Goal: Task Accomplishment & Management: Use online tool/utility

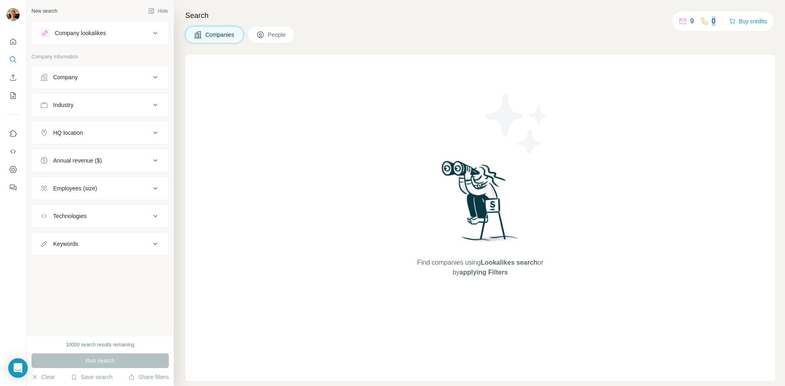
drag, startPoint x: 707, startPoint y: 20, endPoint x: 714, endPoint y: 18, distance: 7.2
click at [714, 18] on div "9 0 Buy credits" at bounding box center [722, 21] width 101 height 20
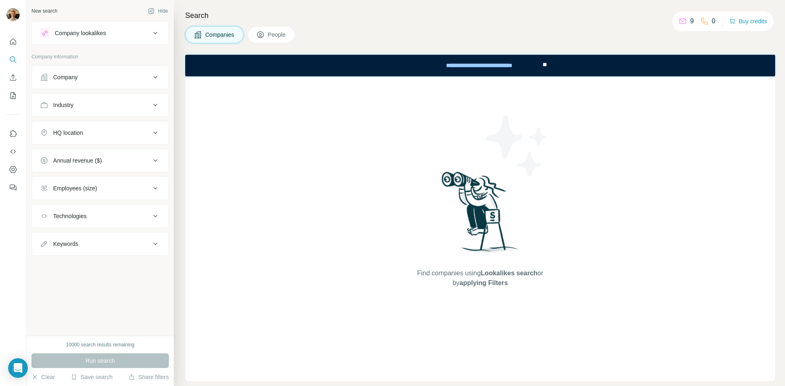
click at [693, 27] on div "9 0 Buy credits" at bounding box center [722, 21] width 101 height 20
drag, startPoint x: 708, startPoint y: 20, endPoint x: 713, endPoint y: 22, distance: 5.7
click at [713, 22] on div "0" at bounding box center [708, 21] width 15 height 10
click at [679, 20] on icon at bounding box center [683, 21] width 8 height 8
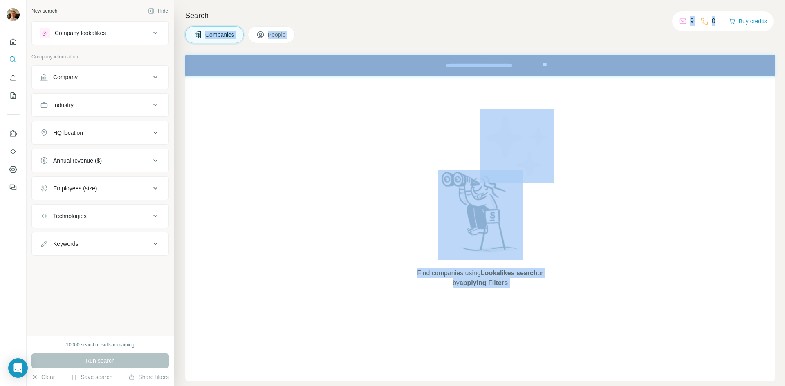
drag, startPoint x: 671, startPoint y: 18, endPoint x: 711, endPoint y: 20, distance: 40.2
click at [711, 20] on div "New search Hide Company lookalikes Company information Company Industry HQ loca…" at bounding box center [406, 193] width 759 height 386
click at [653, 36] on div "Companies People" at bounding box center [480, 34] width 590 height 17
click at [263, 38] on icon at bounding box center [260, 34] width 7 height 7
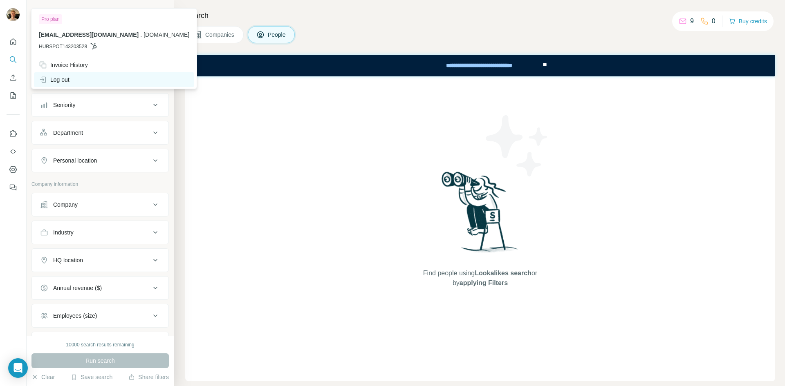
click at [64, 76] on div "Log out" at bounding box center [54, 80] width 31 height 8
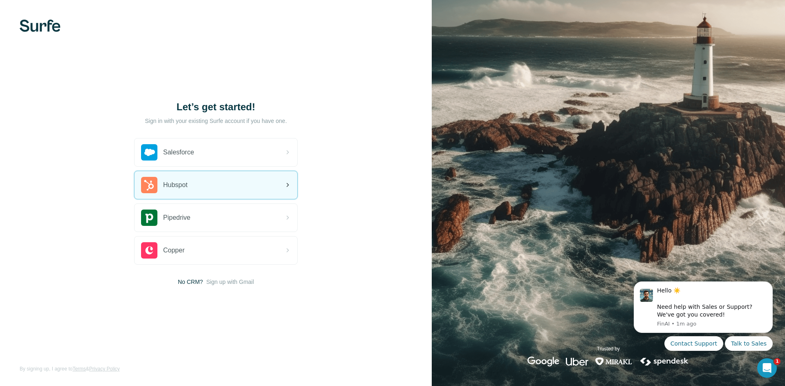
click at [202, 187] on div "Hubspot" at bounding box center [216, 185] width 163 height 28
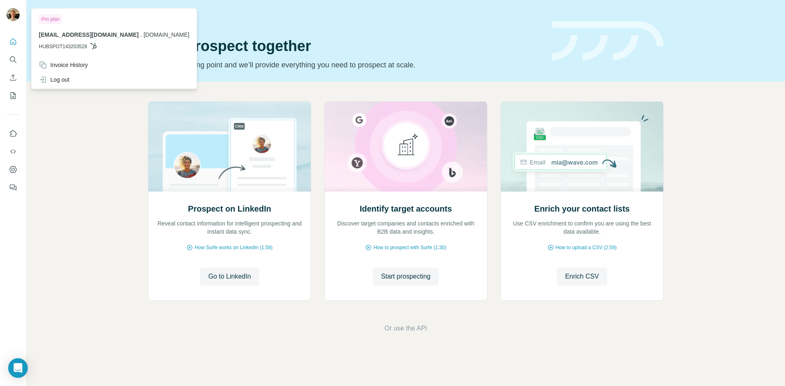
click at [14, 12] on img at bounding box center [13, 14] width 13 height 13
click at [9, 37] on button "Quick start" at bounding box center [13, 41] width 13 height 15
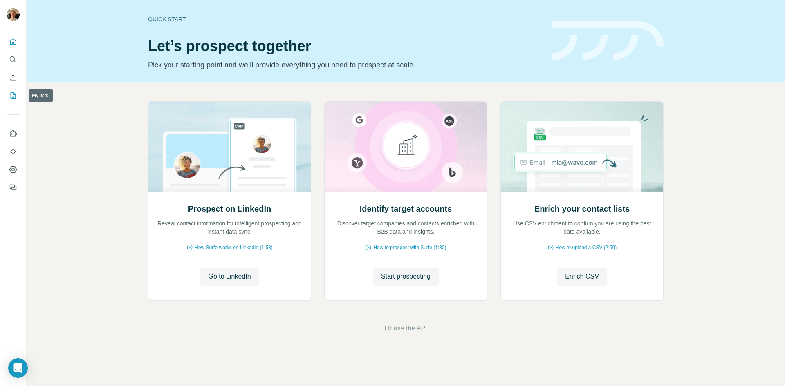
click at [11, 95] on icon "My lists" at bounding box center [13, 96] width 8 height 8
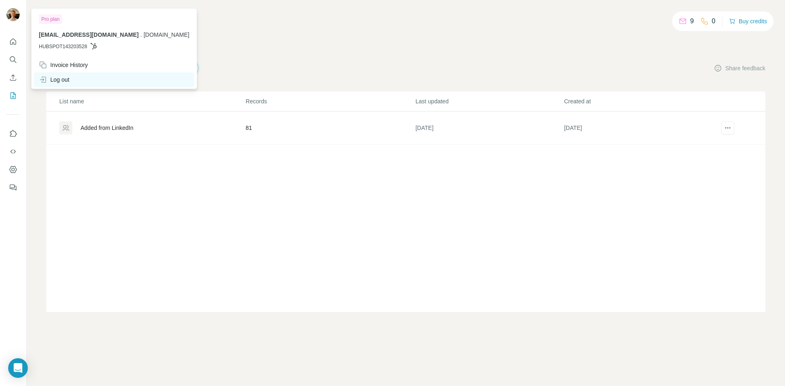
click at [66, 79] on div "Log out" at bounding box center [54, 80] width 31 height 8
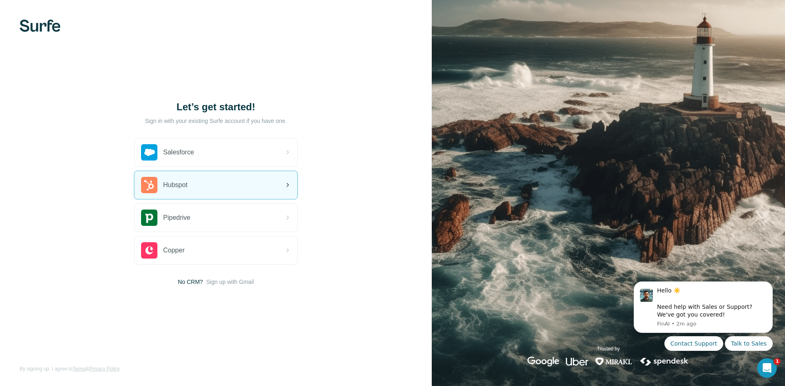
click at [202, 186] on div "Hubspot" at bounding box center [216, 185] width 163 height 28
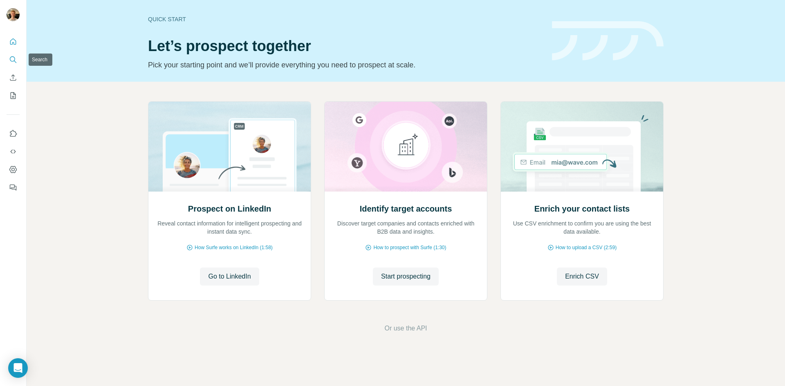
click at [12, 57] on icon "Search" at bounding box center [12, 58] width 5 height 5
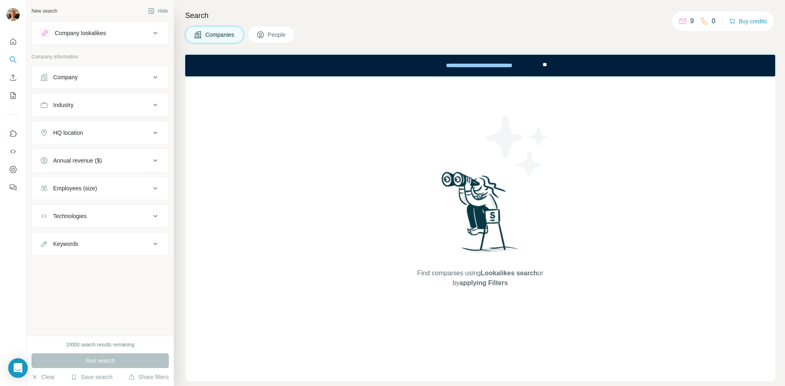
click at [705, 20] on icon at bounding box center [705, 21] width 8 height 8
click at [325, 189] on div "Find companies using Lookalikes search or by applying Filters" at bounding box center [480, 228] width 590 height 305
